Goal: Information Seeking & Learning: Compare options

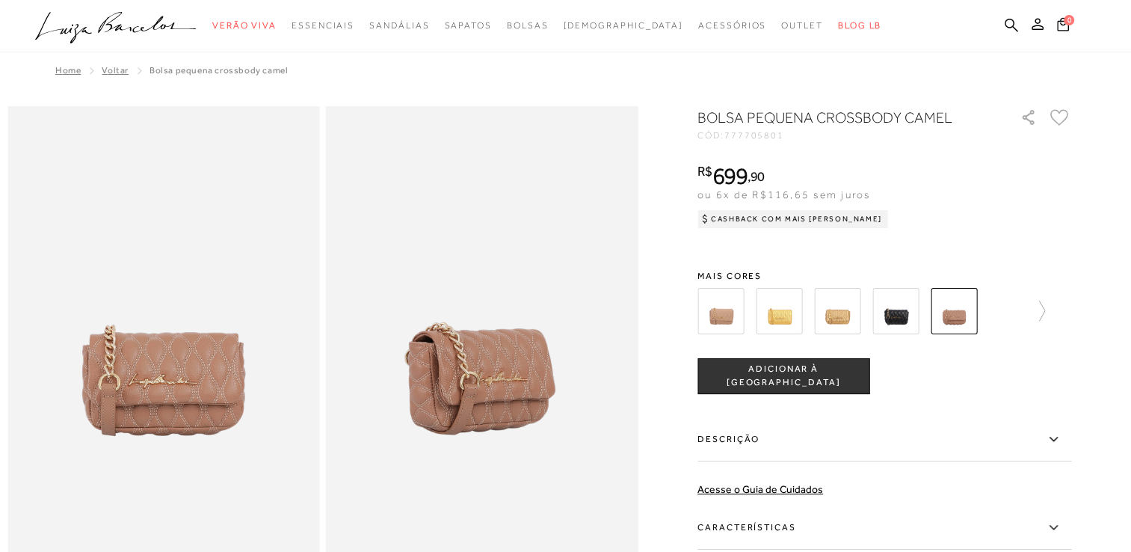
click at [1051, 306] on div at bounding box center [884, 310] width 374 height 55
click at [1045, 314] on icon at bounding box center [1034, 310] width 21 height 21
drag, startPoint x: 989, startPoint y: 315, endPoint x: 979, endPoint y: 315, distance: 9.7
click at [989, 315] on img at bounding box center [980, 311] width 46 height 46
click at [921, 312] on div "Bolsa pequena crossbody camel CÓD: 777705801 × É necessário selecionar um taman…" at bounding box center [884, 400] width 374 height 587
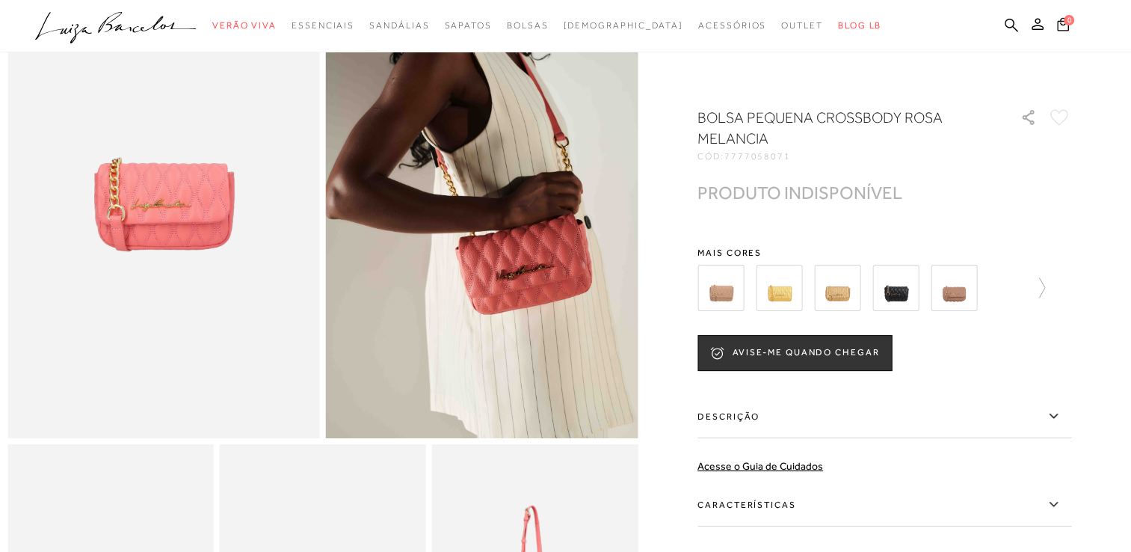
scroll to position [75, 0]
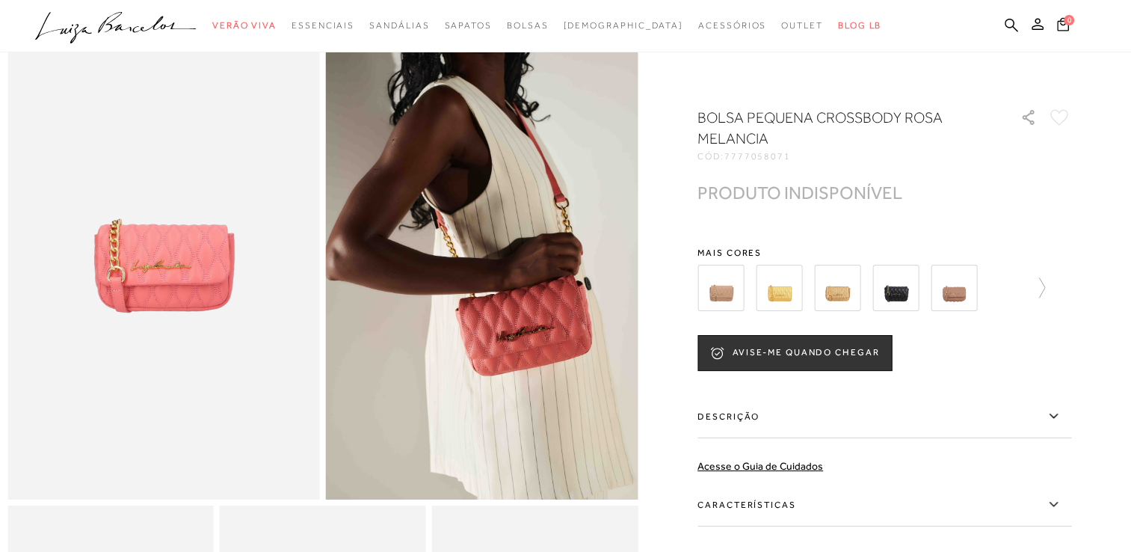
click at [1052, 288] on div at bounding box center [884, 287] width 374 height 55
click at [1045, 291] on icon at bounding box center [1034, 287] width 21 height 21
click at [871, 297] on img at bounding box center [863, 288] width 46 height 46
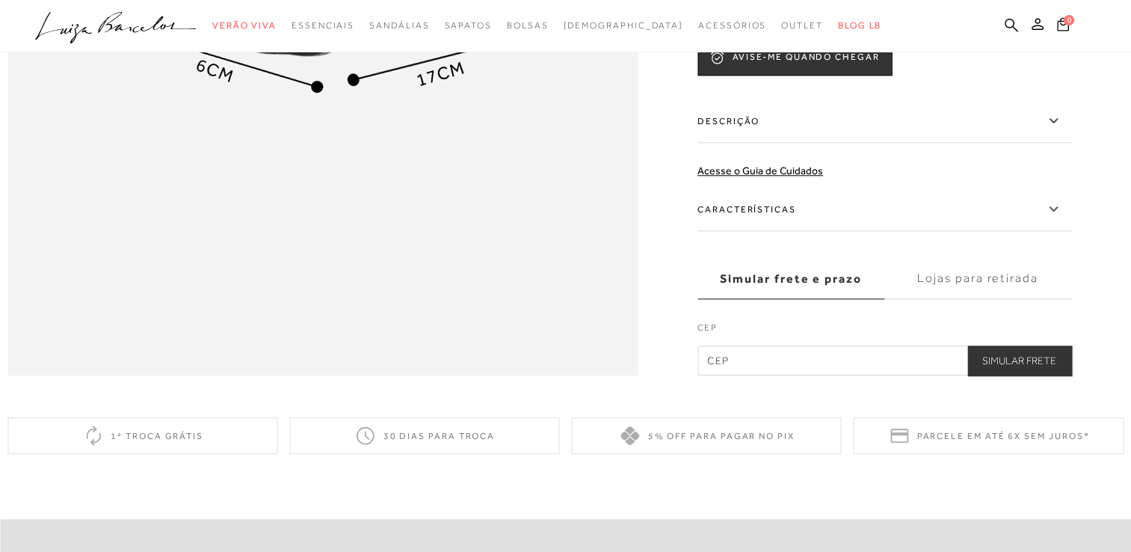
scroll to position [1271, 0]
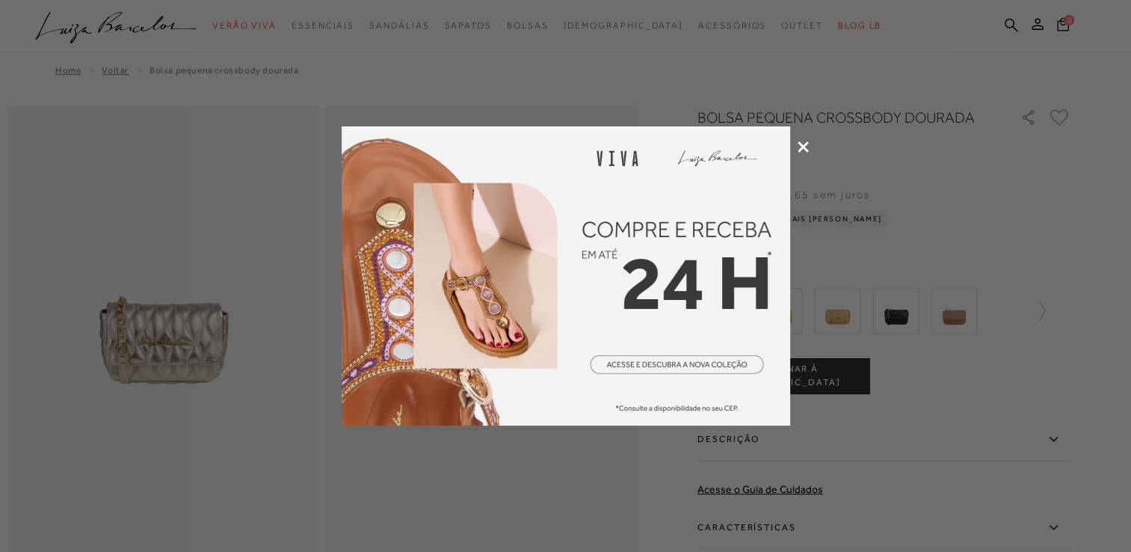
click at [800, 145] on icon at bounding box center [802, 146] width 11 height 11
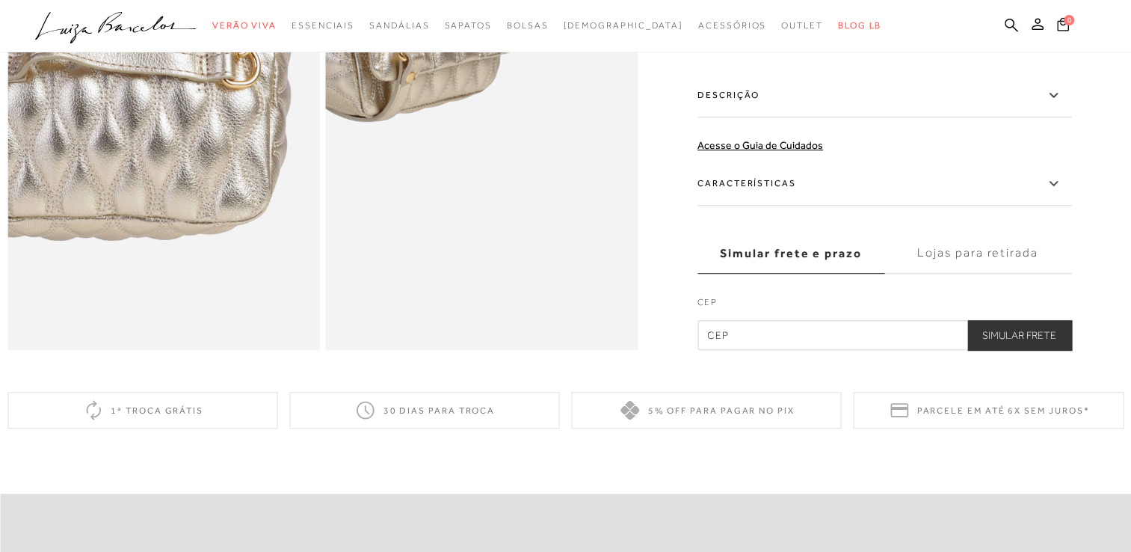
scroll to position [673, 0]
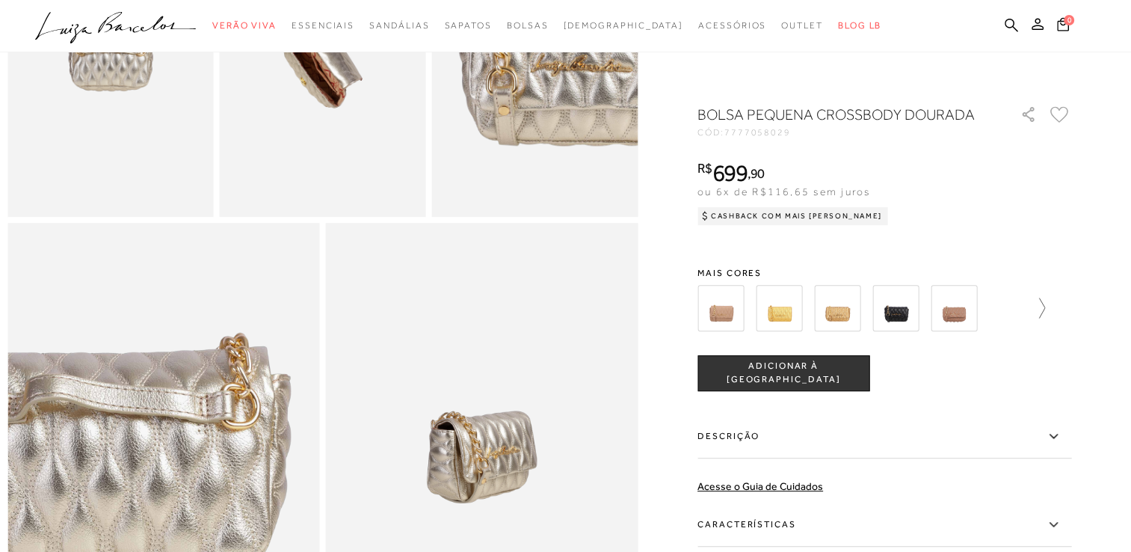
click at [1045, 309] on icon at bounding box center [1042, 307] width 6 height 20
click at [992, 309] on img at bounding box center [980, 308] width 46 height 46
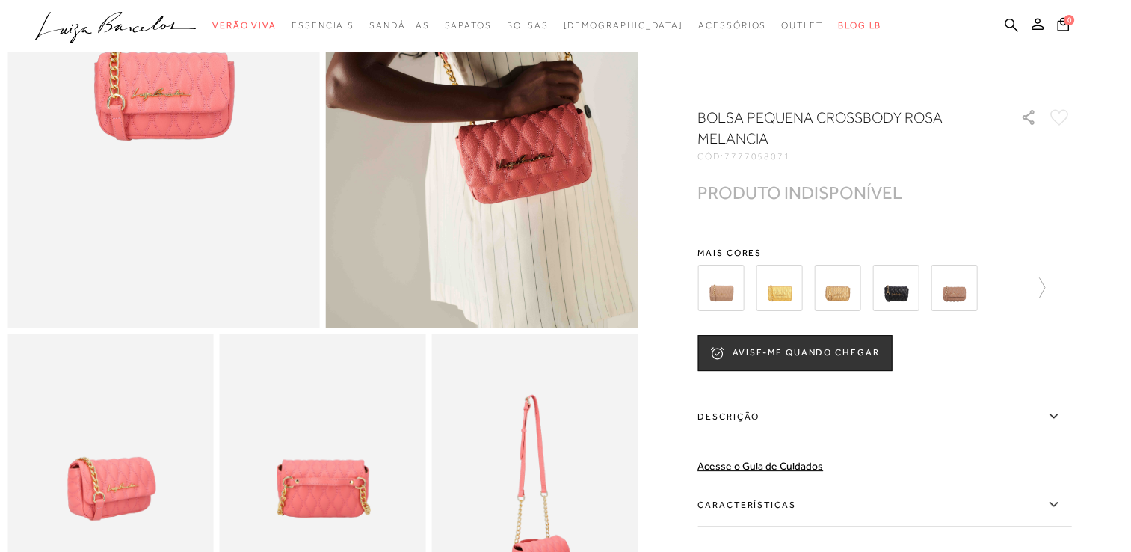
scroll to position [374, 0]
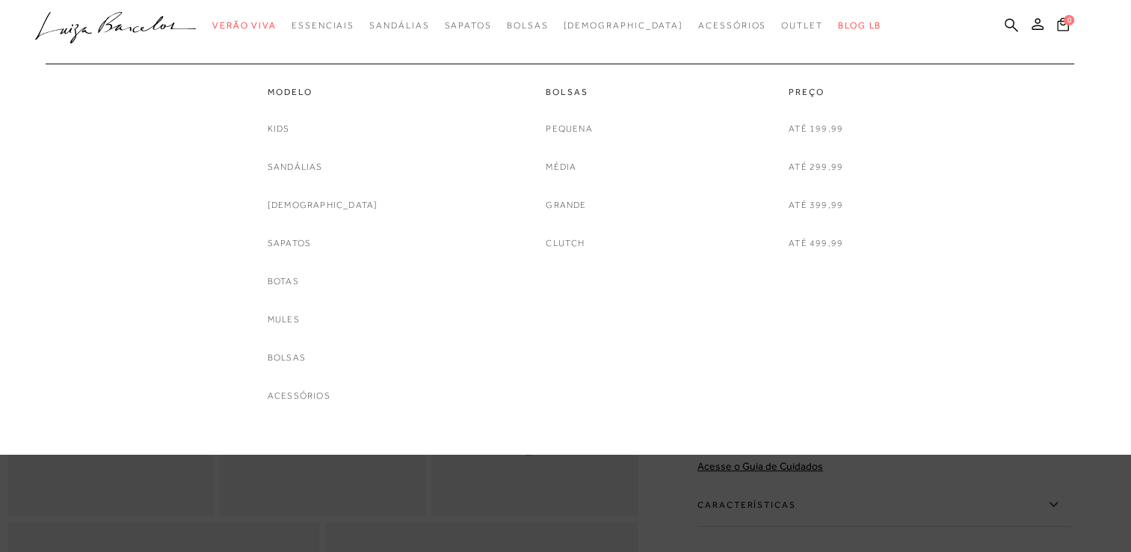
click at [556, 120] on div "Bolsas [GEOGRAPHIC_DATA] Média Grande Clutch" at bounding box center [569, 158] width 46 height 188
click at [580, 130] on link "Pequena" at bounding box center [569, 129] width 46 height 16
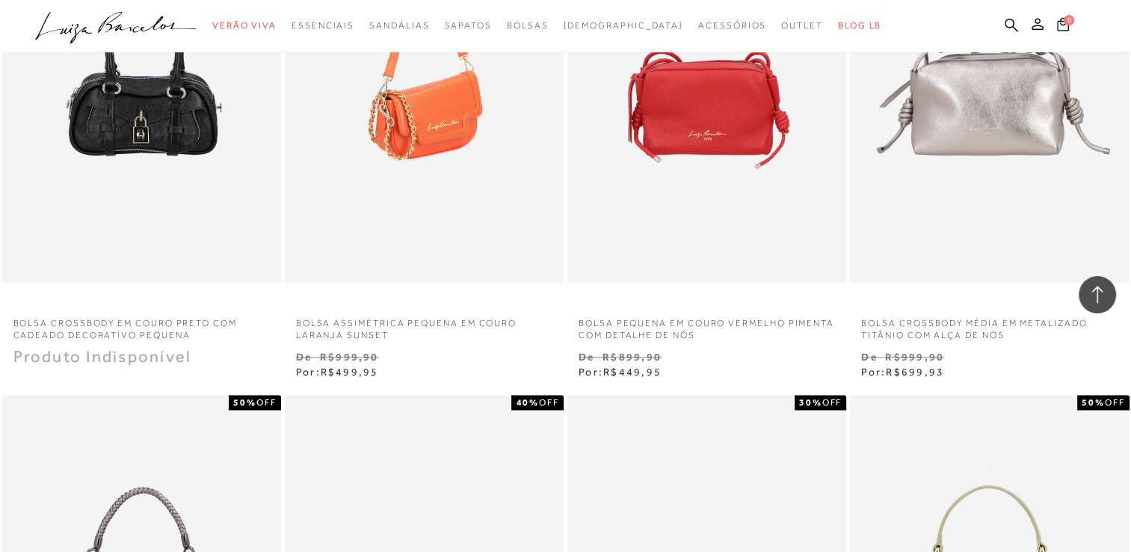
scroll to position [2392, 0]
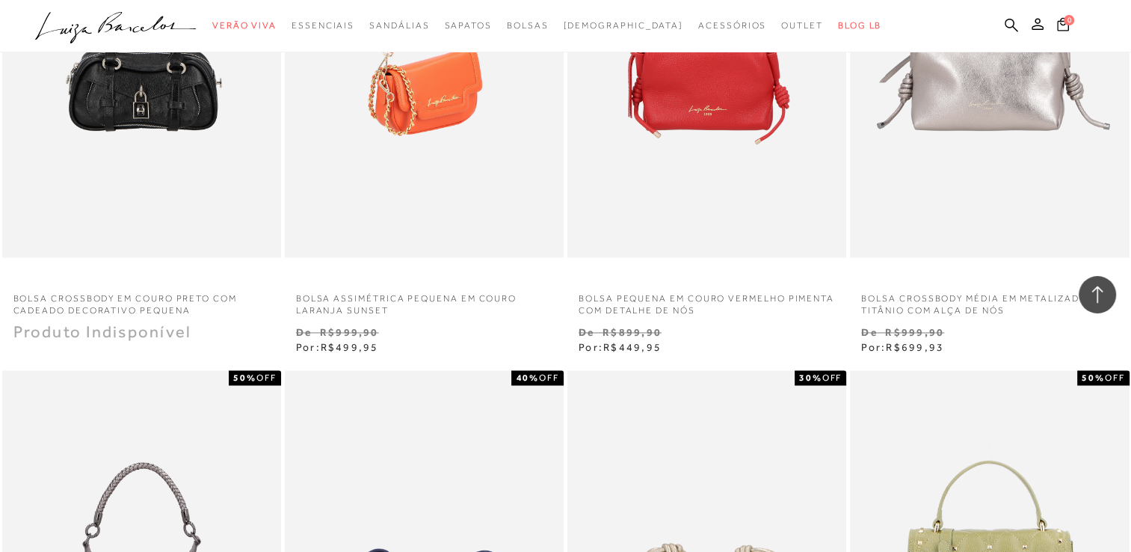
click at [439, 167] on img at bounding box center [424, 48] width 277 height 419
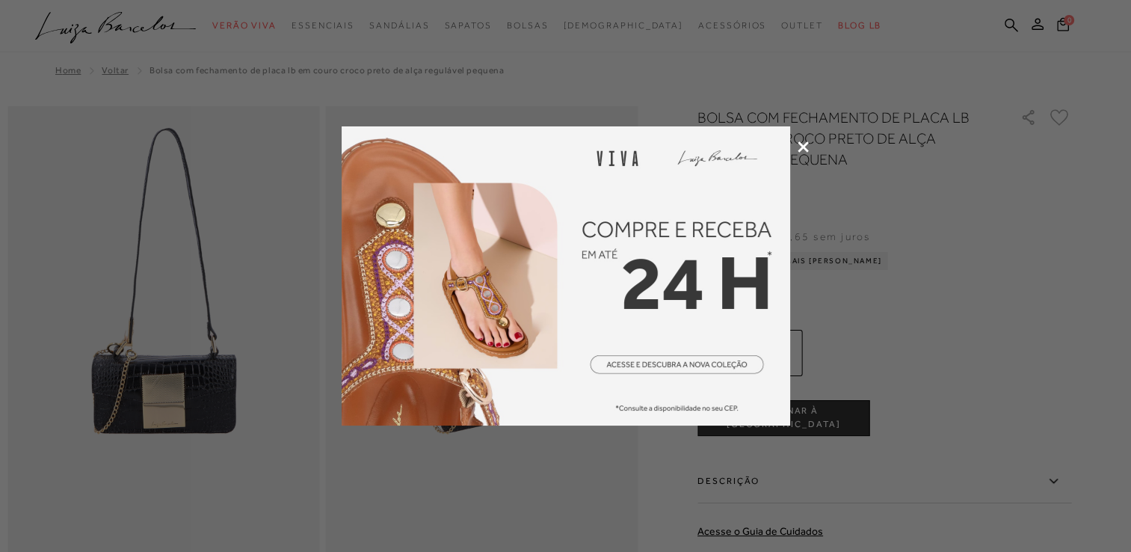
click at [801, 145] on icon at bounding box center [802, 146] width 11 height 11
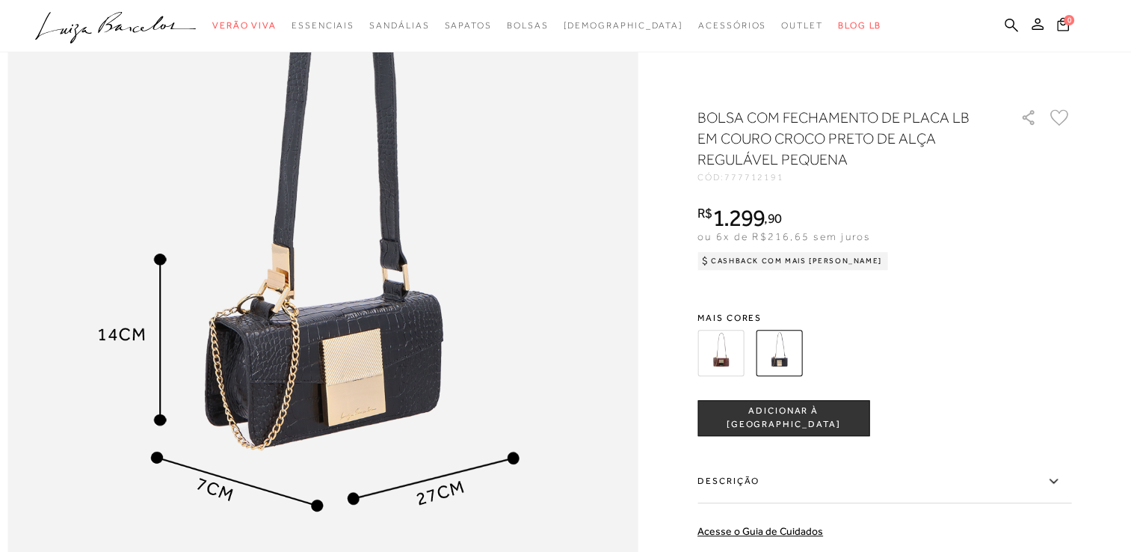
scroll to position [1046, 0]
click at [729, 351] on img at bounding box center [720, 353] width 46 height 46
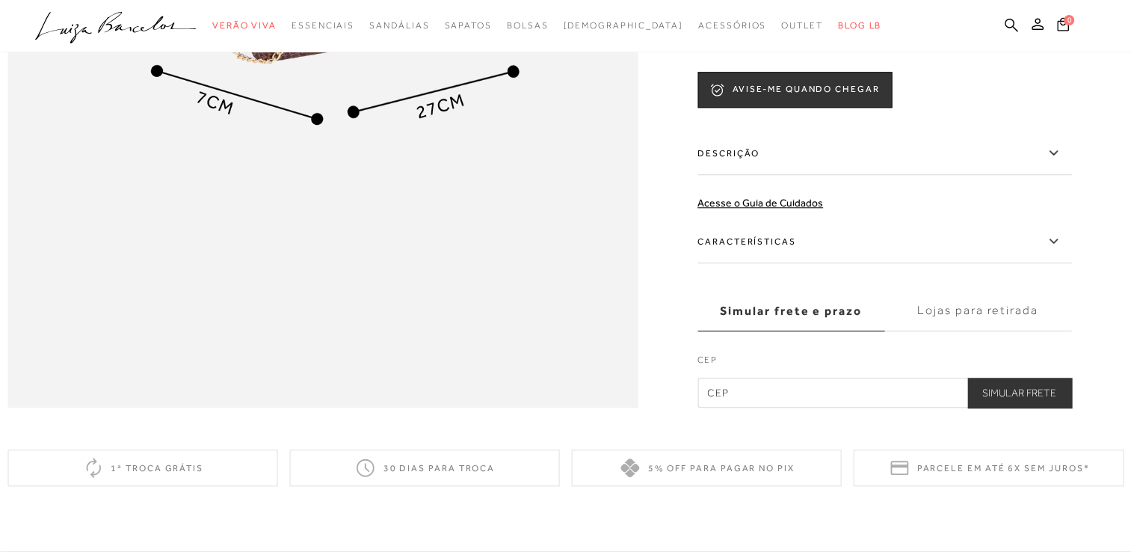
scroll to position [1271, 0]
